Goal: Check status

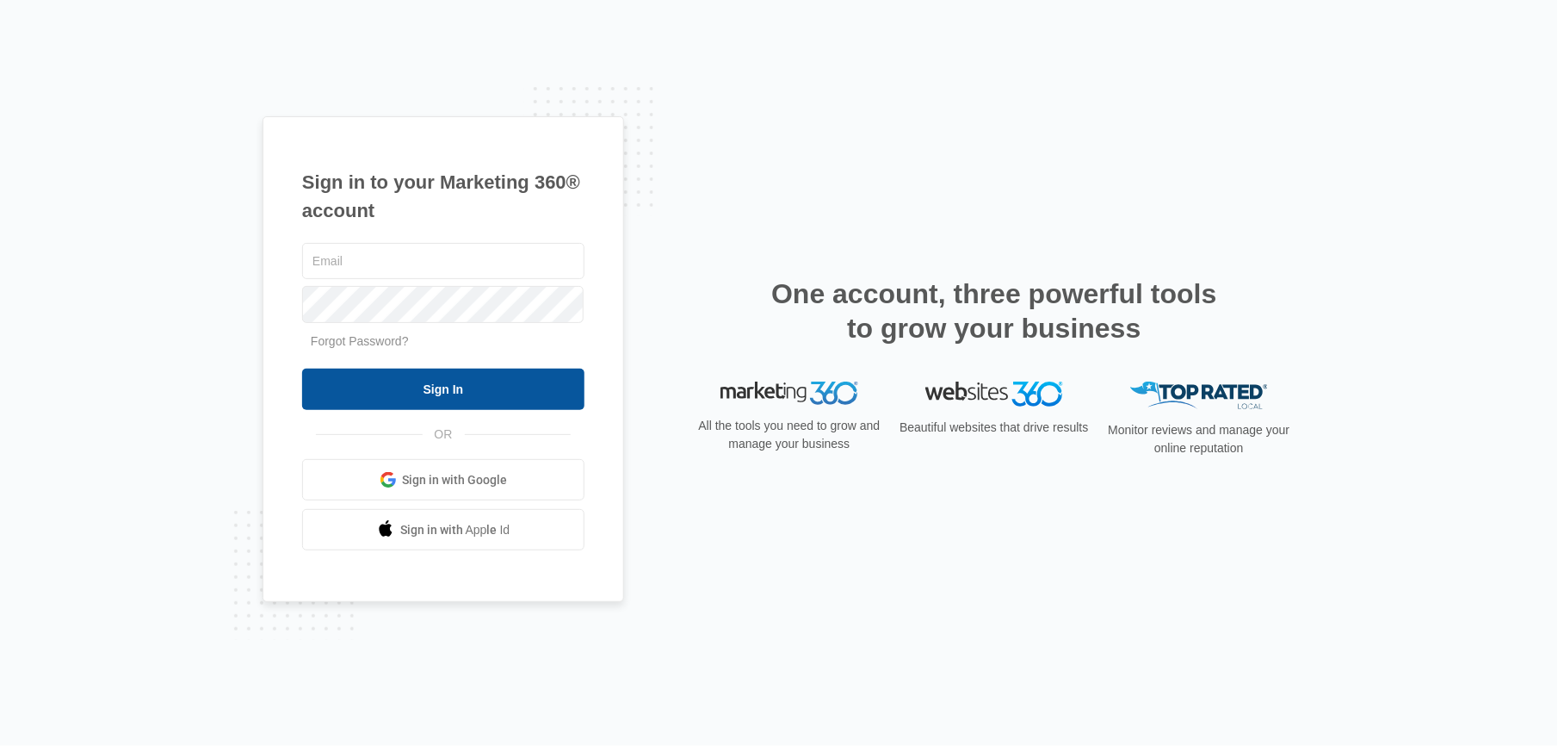
type input "[PERSON_NAME][EMAIL_ADDRESS][DOMAIN_NAME]"
click at [480, 394] on input "Sign In" at bounding box center [443, 388] width 282 height 41
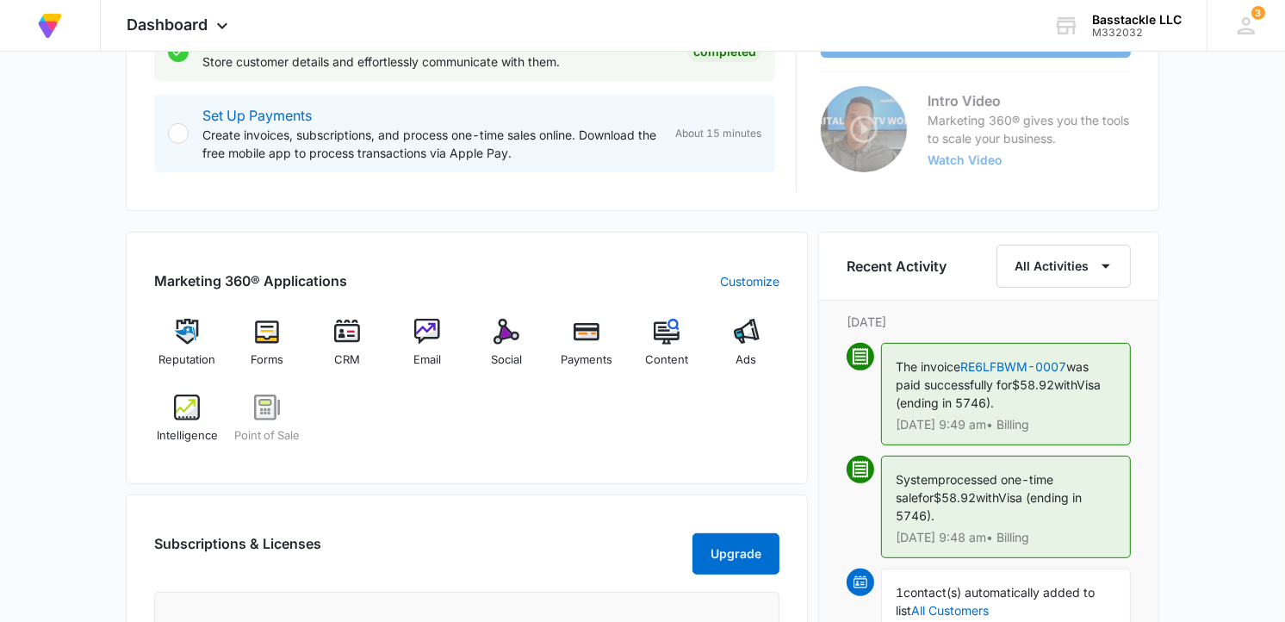
scroll to position [478, 0]
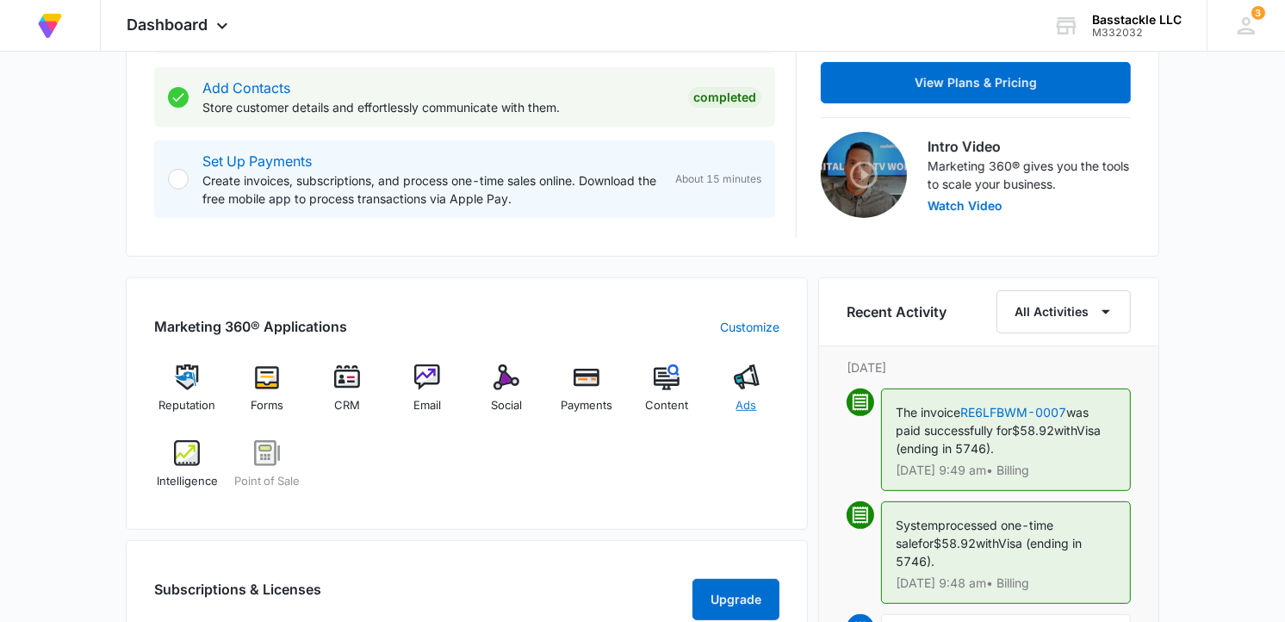
click at [743, 382] on img at bounding box center [747, 377] width 26 height 26
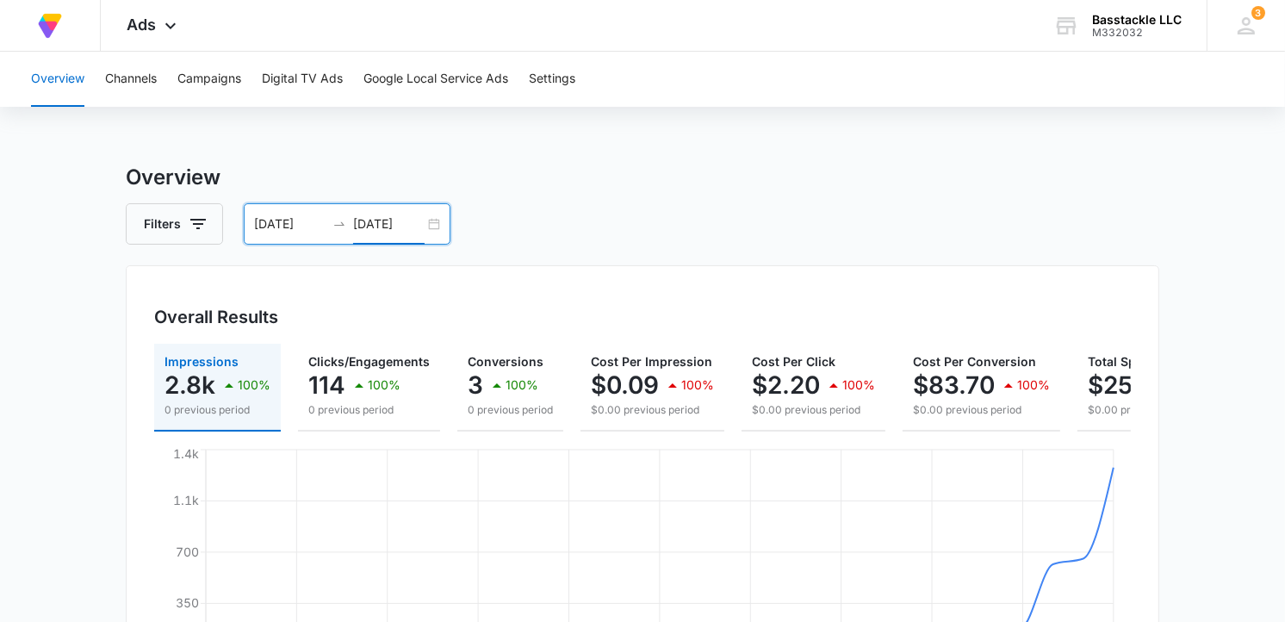
click at [406, 232] on input "[DATE]" at bounding box center [388, 223] width 71 height 19
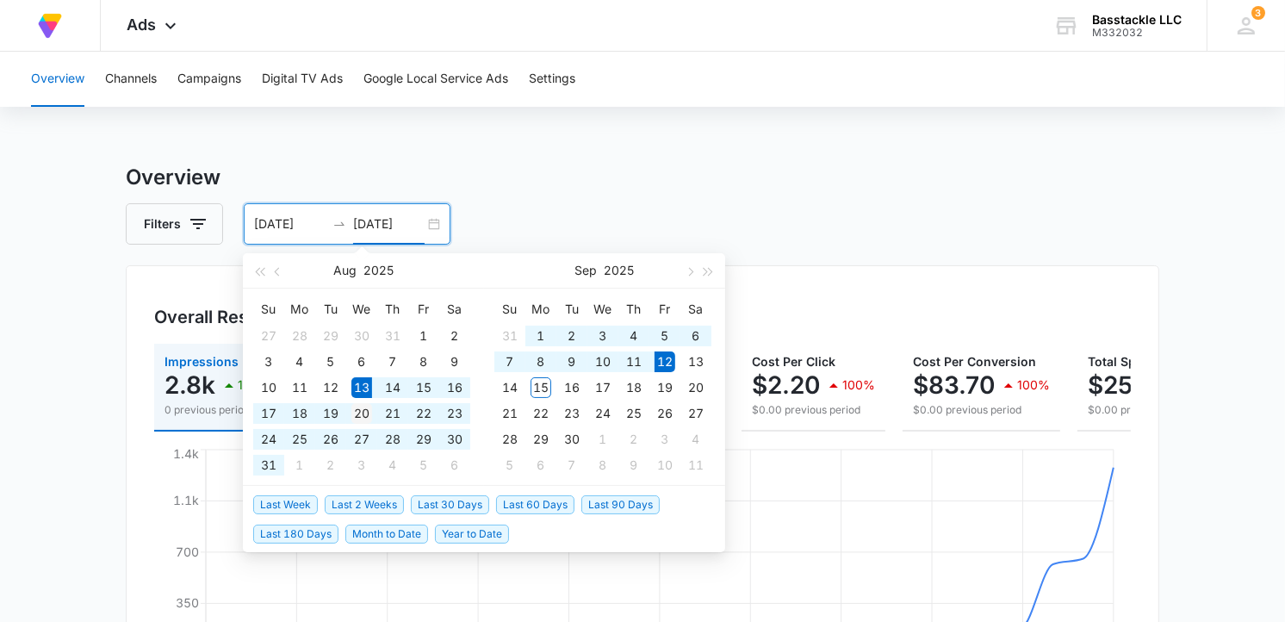
type input "[DATE]"
click at [366, 415] on div "20" at bounding box center [361, 413] width 21 height 21
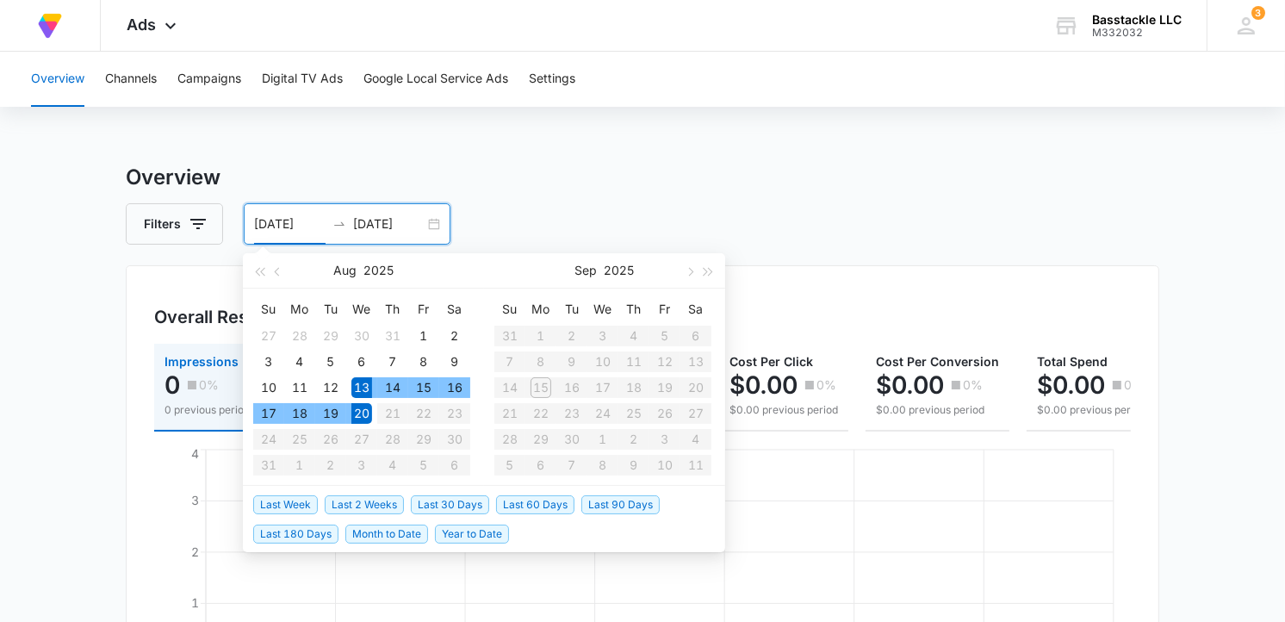
click at [365, 416] on div "20" at bounding box center [361, 413] width 21 height 21
type input "[DATE]"
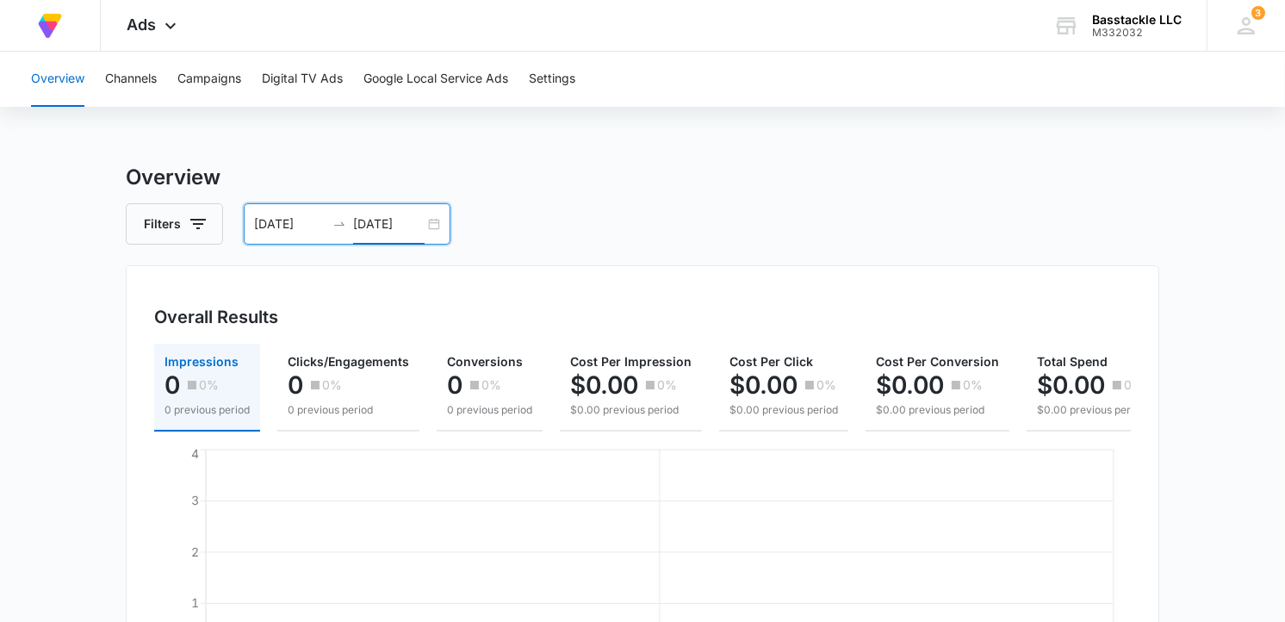
click at [420, 224] on input "[DATE]" at bounding box center [388, 223] width 71 height 19
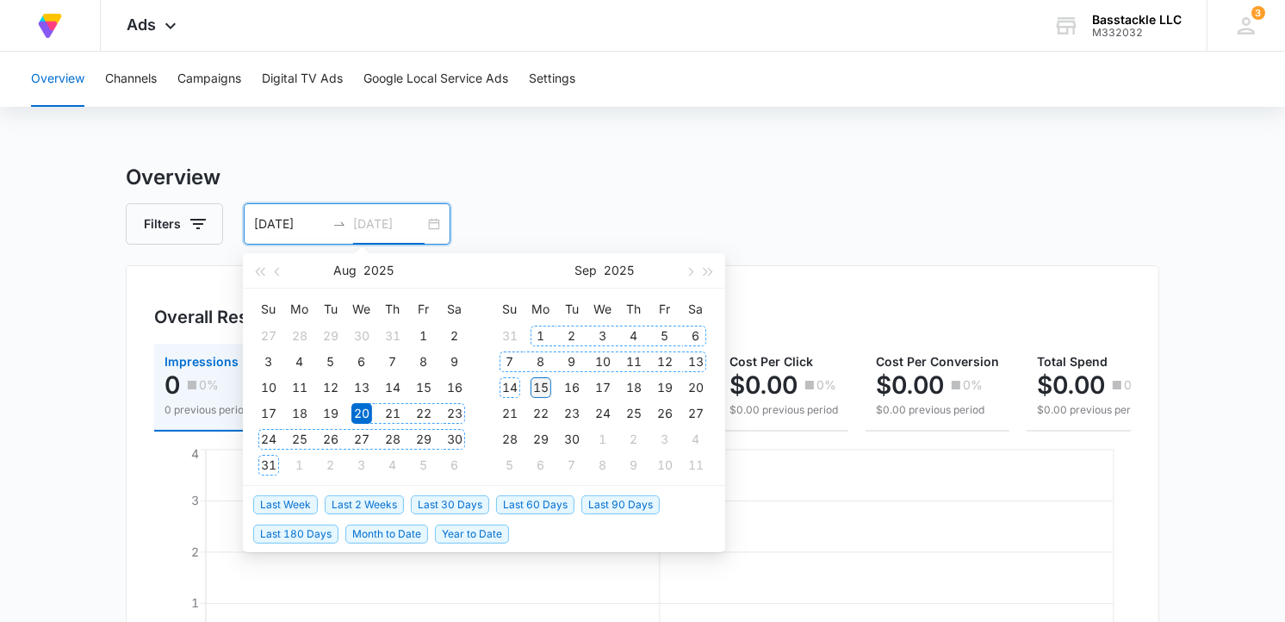
type input "[DATE]"
click at [541, 390] on div "15" at bounding box center [540, 387] width 21 height 21
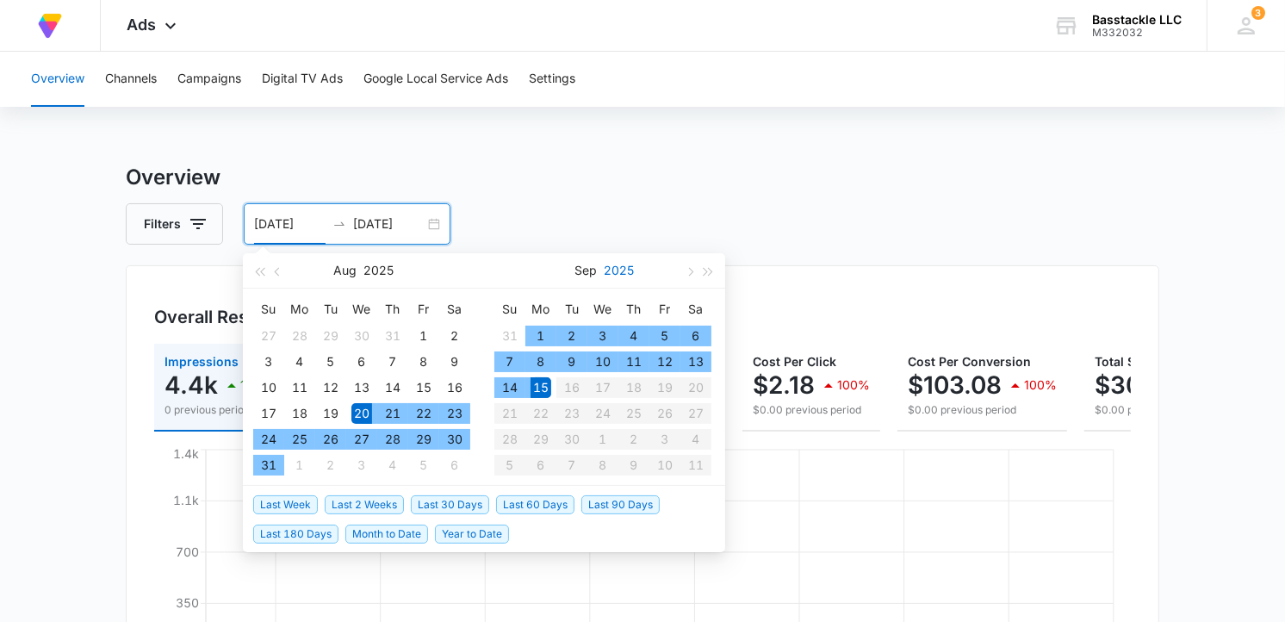
type input "[DATE]"
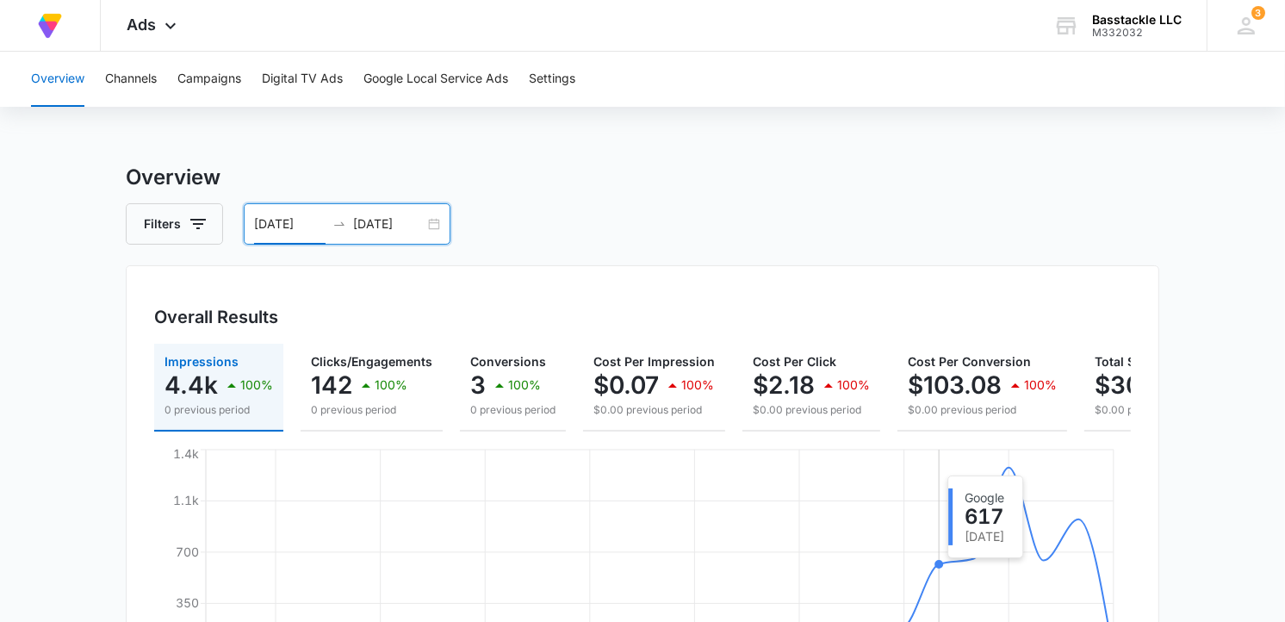
scroll to position [96, 0]
